Goal: Navigation & Orientation: Go to known website

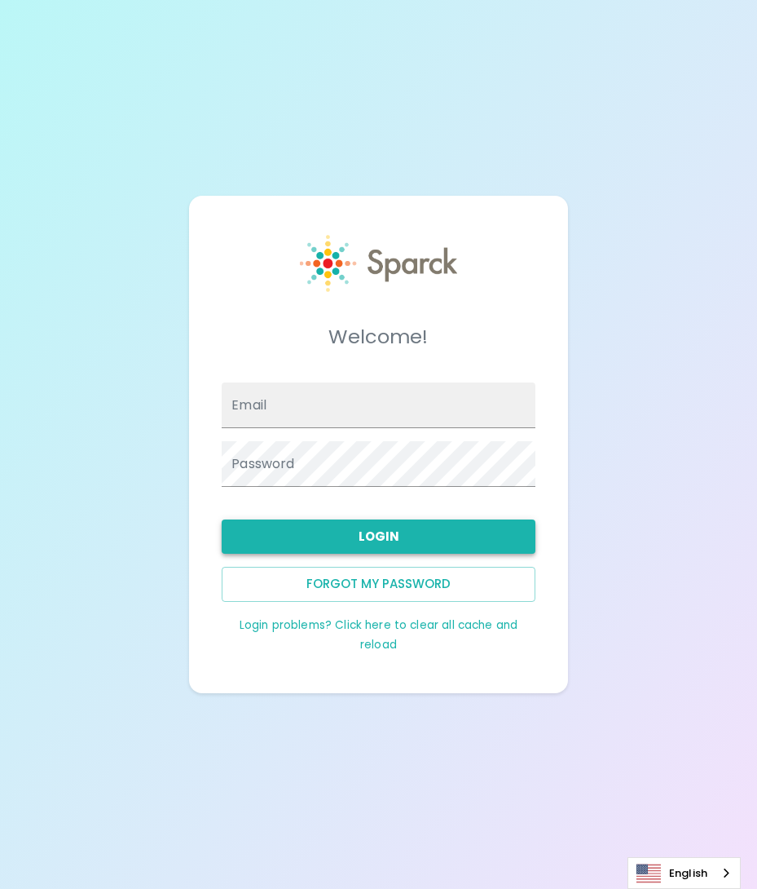
type input "[EMAIL_ADDRESS][DOMAIN_NAME]"
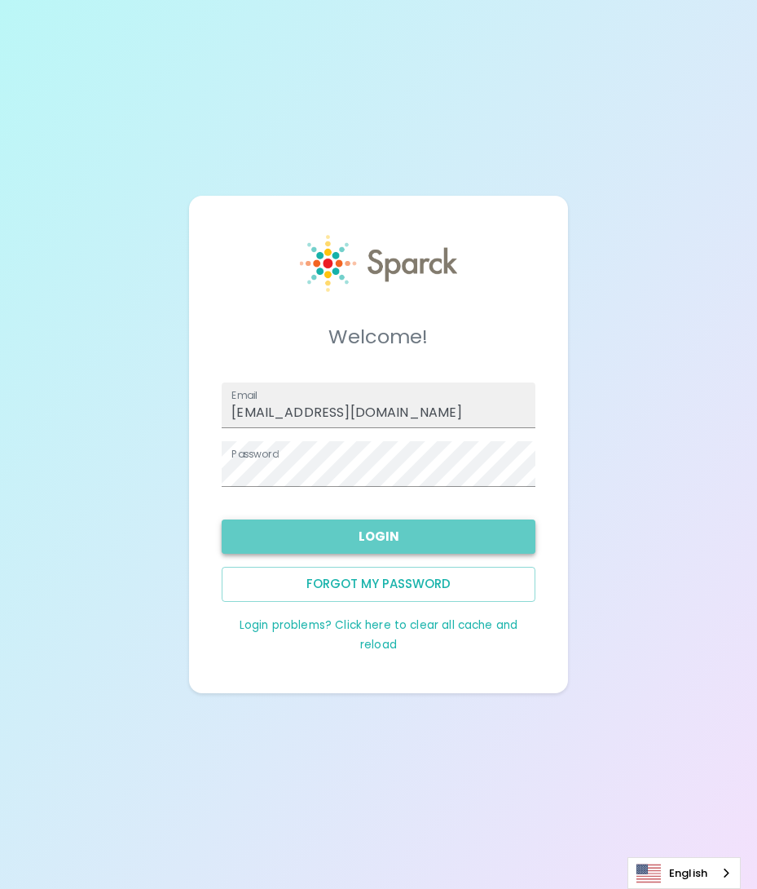
click at [367, 529] on button "Login" at bounding box center [379, 536] width 314 height 34
